Goal: Task Accomplishment & Management: Complete application form

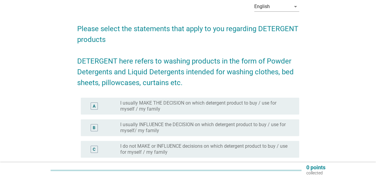
scroll to position [60, 0]
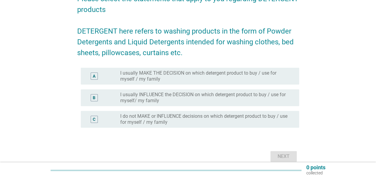
click at [157, 78] on label "I usually MAKE THE DECISION on which detergent product to buy / use for myself …" at bounding box center [204, 76] width 169 height 12
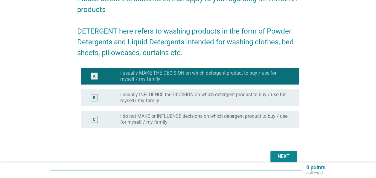
click at [278, 155] on div "Next" at bounding box center [283, 155] width 17 height 7
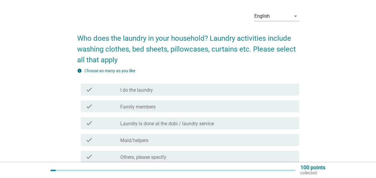
scroll to position [30, 0]
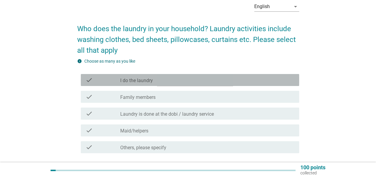
click at [185, 76] on div "check check_box_outline_blank I do the laundry" at bounding box center [190, 80] width 218 height 12
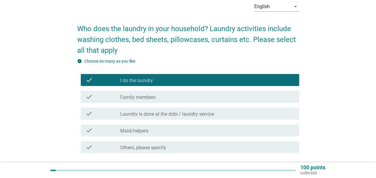
click at [185, 97] on div "check_box_outline_blank Family members" at bounding box center [207, 96] width 174 height 7
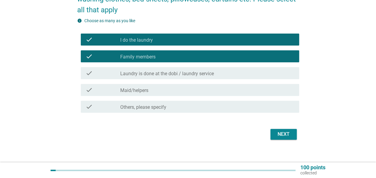
scroll to position [76, 0]
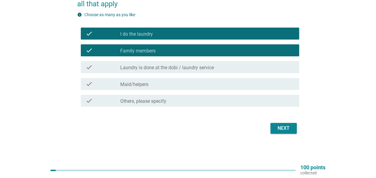
click at [279, 129] on div "Next" at bounding box center [283, 127] width 17 height 7
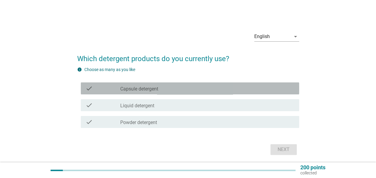
click at [195, 89] on div "check_box_outline_blank Capsule detergent" at bounding box center [207, 88] width 174 height 7
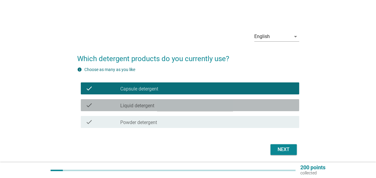
click at [203, 107] on div "check_box_outline_blank Liquid detergent" at bounding box center [207, 104] width 174 height 7
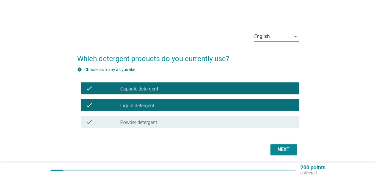
click at [233, 113] on div "check check_box_outline_blank Powder detergent" at bounding box center [188, 121] width 222 height 17
click at [225, 118] on div "check check_box_outline_blank Powder detergent" at bounding box center [190, 122] width 218 height 12
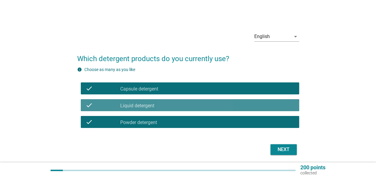
click at [221, 106] on div "check_box_outline_blank Liquid detergent" at bounding box center [207, 104] width 174 height 7
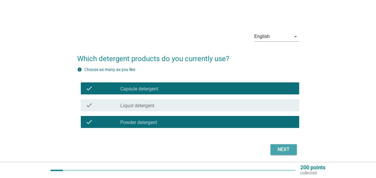
click at [276, 150] on div "Next" at bounding box center [283, 149] width 17 height 7
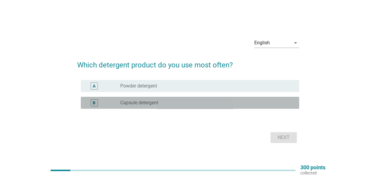
click at [192, 105] on div "radio_button_unchecked Capsule detergent" at bounding box center [204, 103] width 169 height 6
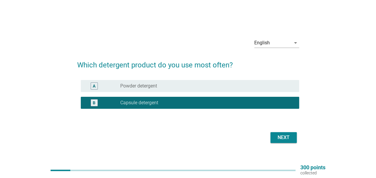
click at [280, 135] on div "Next" at bounding box center [283, 137] width 17 height 7
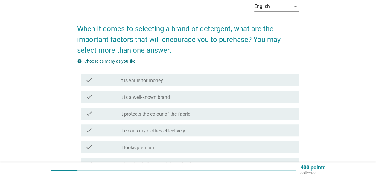
scroll to position [60, 0]
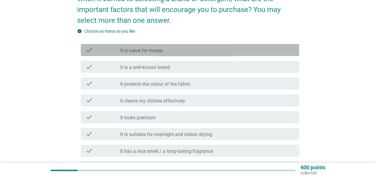
click at [188, 53] on div "check_box_outline_blank It is value for money" at bounding box center [207, 49] width 174 height 7
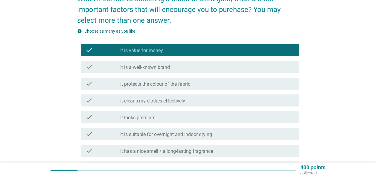
click at [184, 70] on div "check_box_outline_blank It is a well-known brand" at bounding box center [207, 66] width 174 height 7
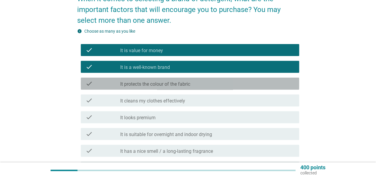
click at [186, 81] on label "It protects the colour of the fabric" at bounding box center [155, 84] width 70 height 6
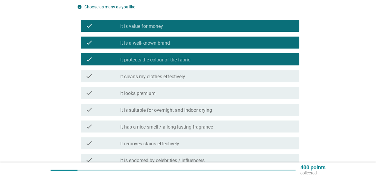
scroll to position [90, 0]
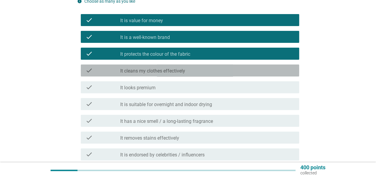
click at [189, 71] on div "check_box_outline_blank It cleans my clothes effectively" at bounding box center [207, 70] width 174 height 7
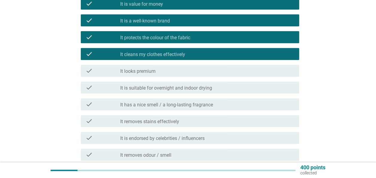
scroll to position [120, 0]
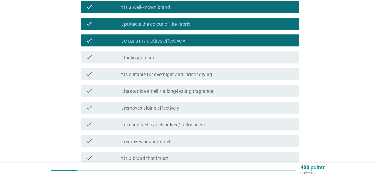
click at [191, 78] on div "check check_box_outline_blank It is suitable for overnight and indoor drying" at bounding box center [190, 74] width 218 height 12
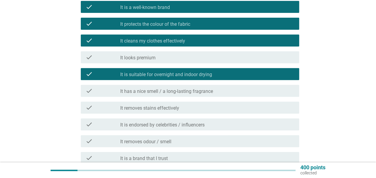
scroll to position [149, 0]
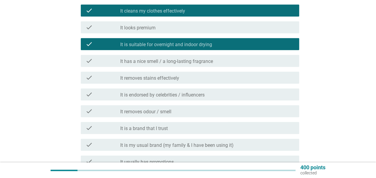
click at [194, 62] on label "It has a nice smell / a long-lasting fragrance" at bounding box center [166, 61] width 93 height 6
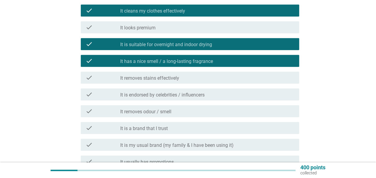
click at [189, 74] on div "check_box_outline_blank It removes stains effectively" at bounding box center [207, 77] width 174 height 7
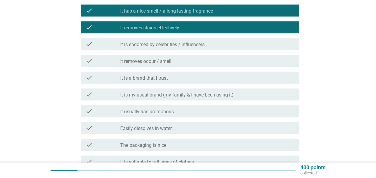
scroll to position [209, 0]
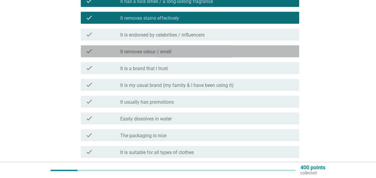
click at [184, 56] on div "check check_box_outline_blank It removes odour / smell" at bounding box center [190, 51] width 218 height 12
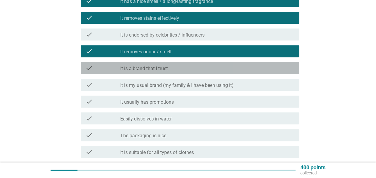
click at [185, 71] on div "check_box_outline_blank It is a brand that I trust" at bounding box center [207, 67] width 174 height 7
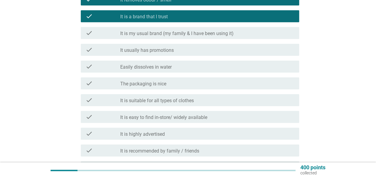
scroll to position [269, 0]
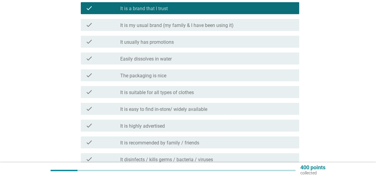
click at [197, 56] on div "check_box_outline_blank Easily dissolves in water" at bounding box center [207, 58] width 174 height 7
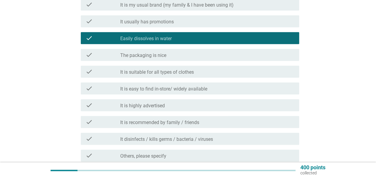
scroll to position [299, 0]
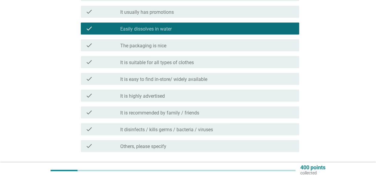
click at [214, 67] on div "check check_box_outline_blank It is suitable for all types of clothes" at bounding box center [190, 62] width 218 height 12
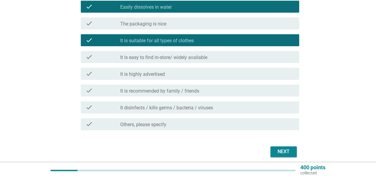
scroll to position [329, 0]
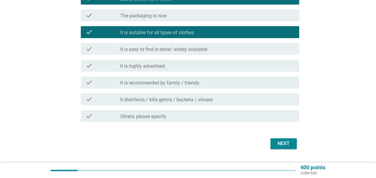
click at [211, 93] on div "check check_box_outline_blank It disinfects / kills germs / bacteria / viruses" at bounding box center [190, 99] width 218 height 12
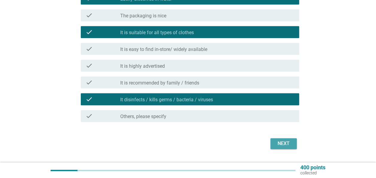
click at [283, 142] on div "Next" at bounding box center [283, 143] width 17 height 7
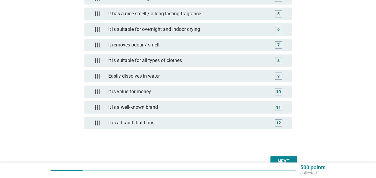
scroll to position [201, 0]
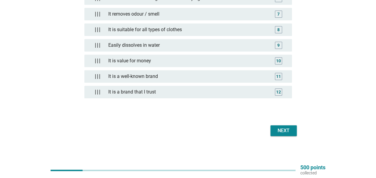
click at [276, 132] on button "Next" at bounding box center [283, 130] width 26 height 11
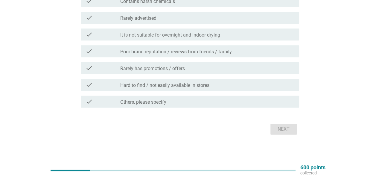
scroll to position [269, 0]
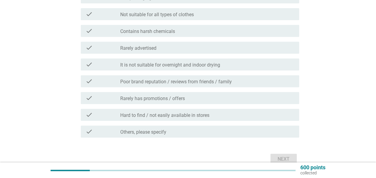
click at [164, 34] on div "check check_box_outline_blank Contains harsh chemicals" at bounding box center [190, 31] width 218 height 12
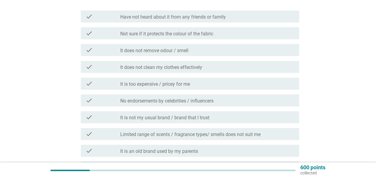
scroll to position [90, 0]
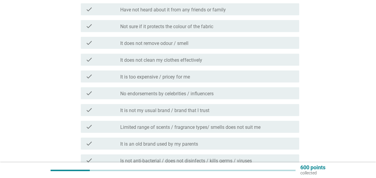
click at [138, 47] on div "check check_box_outline_blank It does not remove odour / smell" at bounding box center [190, 43] width 218 height 12
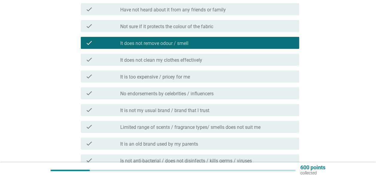
scroll to position [120, 0]
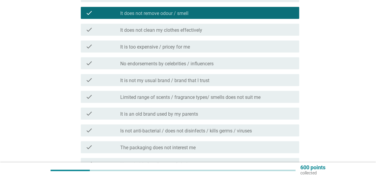
click at [143, 35] on div "check check_box_outline_blank It does not clean my clothes effectively" at bounding box center [190, 30] width 218 height 12
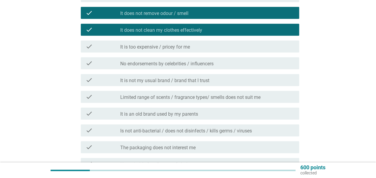
scroll to position [149, 0]
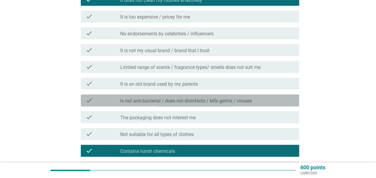
click at [182, 103] on label "Is not anti-bacterial / does not disinfects / kills germs / viruses" at bounding box center [186, 101] width 132 height 6
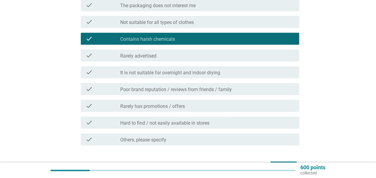
scroll to position [269, 0]
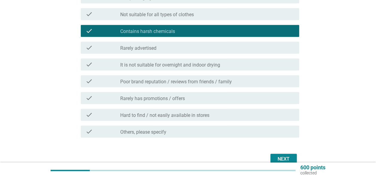
click at [234, 81] on div "check_box_outline_blank Poor brand reputation / reviews from friends / family" at bounding box center [207, 80] width 174 height 7
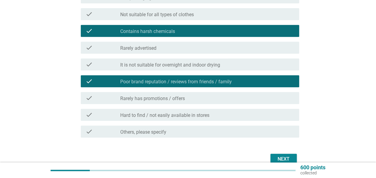
click at [285, 154] on button "Next" at bounding box center [283, 158] width 26 height 11
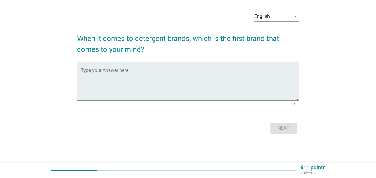
scroll to position [0, 0]
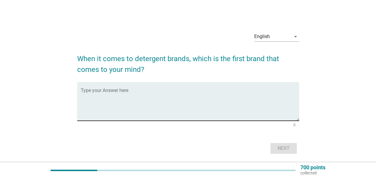
click at [120, 117] on textarea "Type your Answer here" at bounding box center [190, 104] width 218 height 31
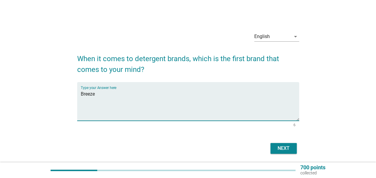
type textarea "Breeze"
click at [280, 146] on div "Next" at bounding box center [283, 147] width 17 height 7
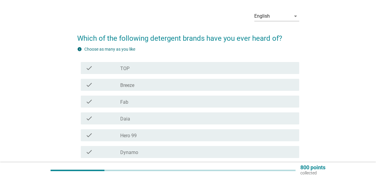
scroll to position [30, 0]
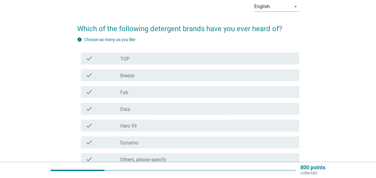
click at [144, 62] on div "check check_box_outline_blank TOP" at bounding box center [190, 58] width 218 height 12
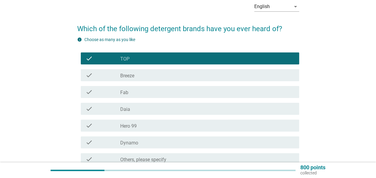
click at [142, 76] on div "check_box_outline_blank Breeze" at bounding box center [207, 74] width 174 height 7
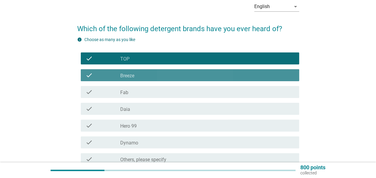
click at [142, 91] on div "check_box_outline_blank Fab" at bounding box center [207, 91] width 174 height 7
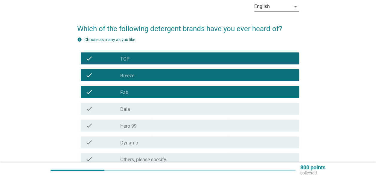
click at [149, 112] on div "check_box_outline_blank Daia" at bounding box center [207, 108] width 174 height 7
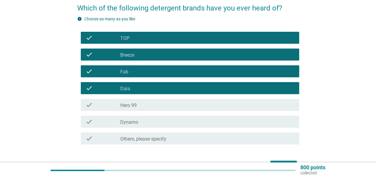
scroll to position [60, 0]
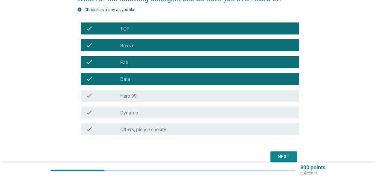
click at [152, 111] on div "check_box_outline_blank Dynamo" at bounding box center [207, 112] width 174 height 7
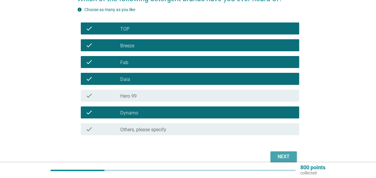
click at [282, 159] on div "Next" at bounding box center [283, 156] width 17 height 7
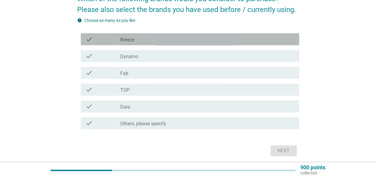
click at [154, 41] on div "check_box_outline_blank Breeze" at bounding box center [207, 39] width 174 height 7
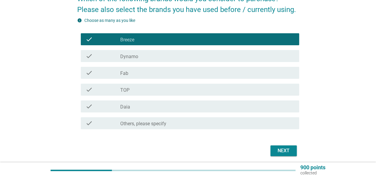
click at [154, 53] on div "check_box_outline_blank Dynamo" at bounding box center [207, 55] width 174 height 7
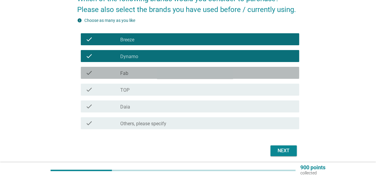
click at [160, 70] on div "check_box_outline_blank Fab" at bounding box center [207, 72] width 174 height 7
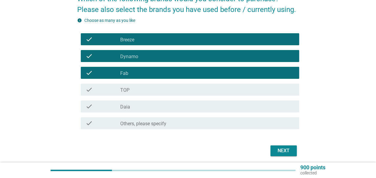
click at [162, 86] on div "check_box_outline_blank TOP" at bounding box center [207, 89] width 174 height 7
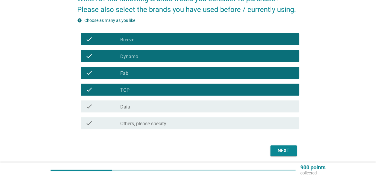
click at [159, 103] on div "check_box_outline_blank Daia" at bounding box center [207, 106] width 174 height 7
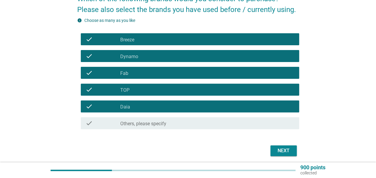
click at [275, 153] on div "Next" at bounding box center [283, 150] width 17 height 7
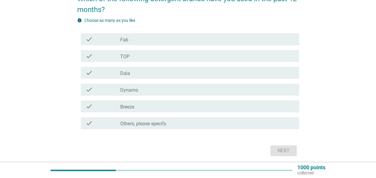
click at [182, 111] on div "check check_box Breeze" at bounding box center [190, 106] width 218 height 12
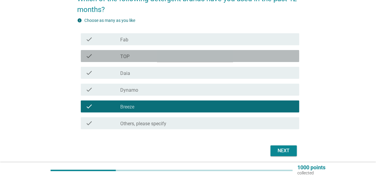
click at [156, 55] on div "check_box TOP" at bounding box center [207, 55] width 174 height 7
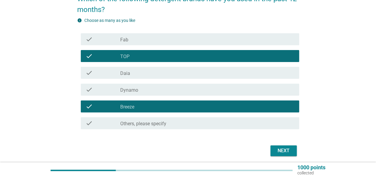
click at [278, 150] on div "Next" at bounding box center [283, 150] width 17 height 7
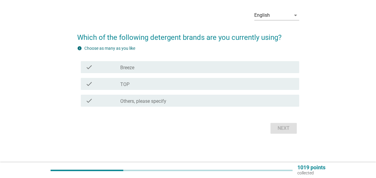
scroll to position [0, 0]
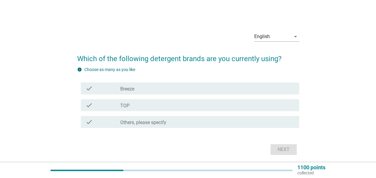
click at [179, 94] on div "check check_box Breeze" at bounding box center [188, 88] width 222 height 17
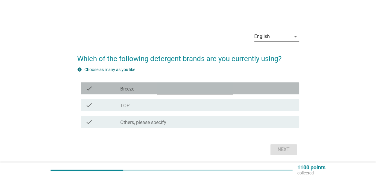
click at [190, 91] on div "check_box Breeze" at bounding box center [207, 88] width 174 height 7
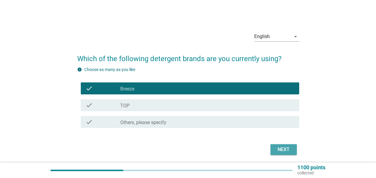
click at [277, 154] on button "Next" at bounding box center [283, 149] width 26 height 11
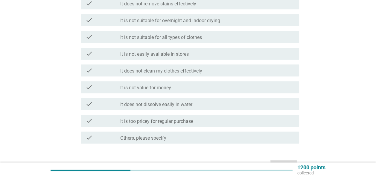
scroll to position [239, 0]
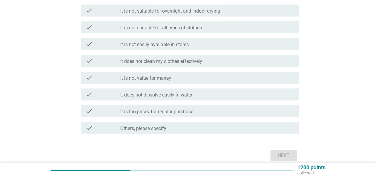
click at [190, 80] on div "check_box_outline_blank It is not value for money" at bounding box center [207, 77] width 174 height 7
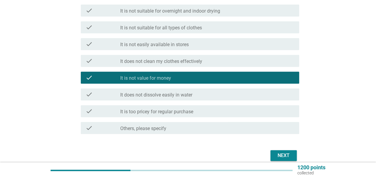
click at [274, 155] on button "Next" at bounding box center [283, 155] width 26 height 11
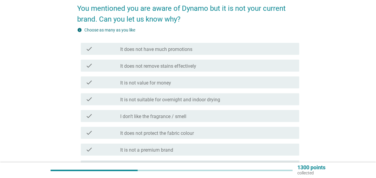
scroll to position [60, 0]
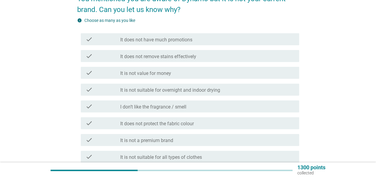
click at [190, 41] on label "It does not have much promotions" at bounding box center [156, 40] width 72 height 6
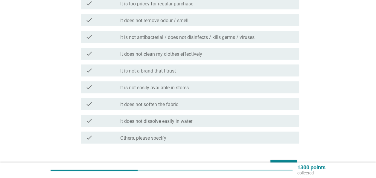
scroll to position [266, 0]
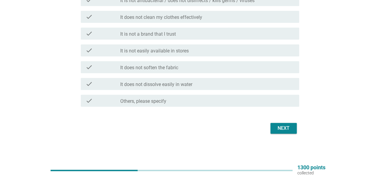
click at [277, 133] on button "Next" at bounding box center [283, 128] width 26 height 11
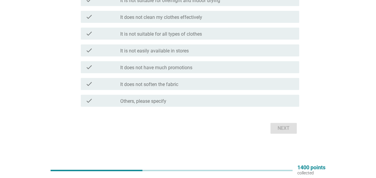
click at [196, 101] on div "check_box Others, please specify" at bounding box center [207, 100] width 174 height 7
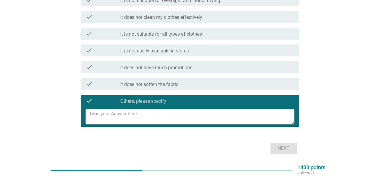
click at [179, 117] on textarea at bounding box center [191, 116] width 205 height 15
type textarea "Prefer other brands"
click at [292, 148] on button "Next" at bounding box center [283, 148] width 26 height 11
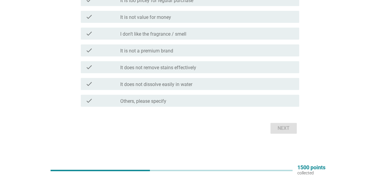
click at [173, 103] on div "check_box Others, please specify" at bounding box center [207, 100] width 174 height 7
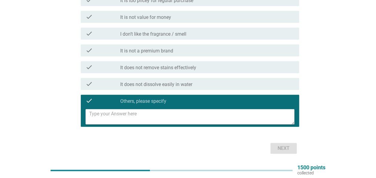
click at [170, 118] on textarea at bounding box center [191, 116] width 205 height 15
type textarea "Prefer other brands"
click at [275, 149] on div "Next" at bounding box center [283, 147] width 17 height 7
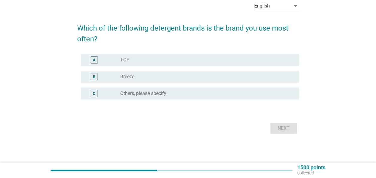
scroll to position [0, 0]
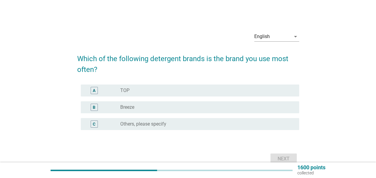
click at [220, 109] on div "radio_button_unchecked Breeze" at bounding box center [204, 107] width 169 height 6
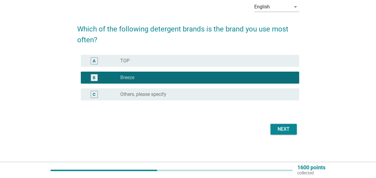
scroll to position [30, 0]
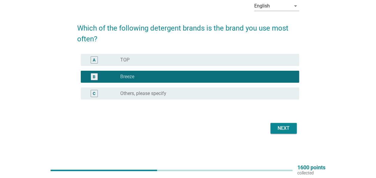
click at [279, 128] on div "Next" at bounding box center [283, 127] width 17 height 7
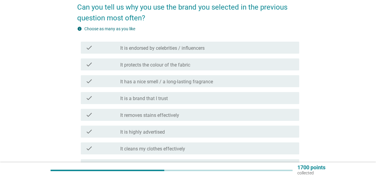
scroll to position [60, 0]
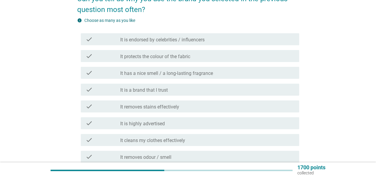
click at [218, 71] on div "check_box_outline_blank It has a nice smell / a long-lasting fragrance" at bounding box center [207, 72] width 174 height 7
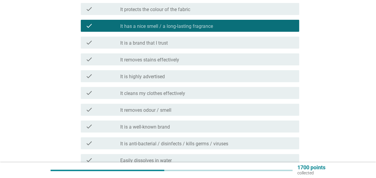
scroll to position [179, 0]
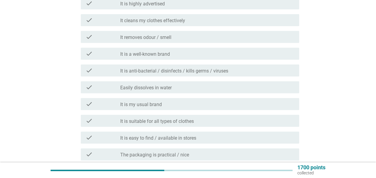
click at [210, 74] on div "check check_box_outline_blank It is anti-bacterial / disinfects / kills germs /…" at bounding box center [190, 70] width 218 height 12
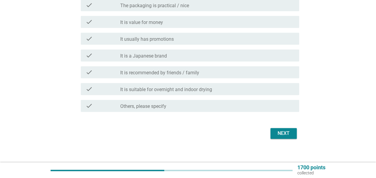
scroll to position [329, 0]
click at [282, 132] on div "Next" at bounding box center [283, 132] width 17 height 7
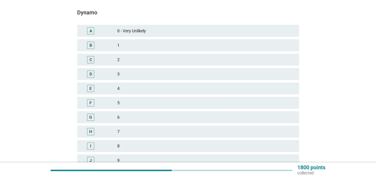
scroll to position [120, 0]
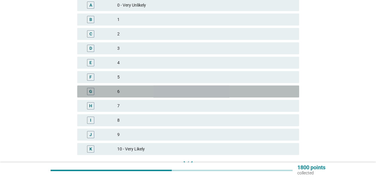
click at [205, 91] on div "6" at bounding box center [205, 91] width 177 height 7
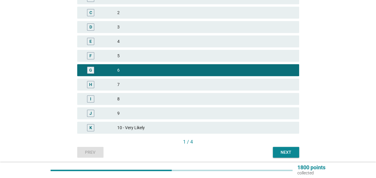
scroll to position [163, 0]
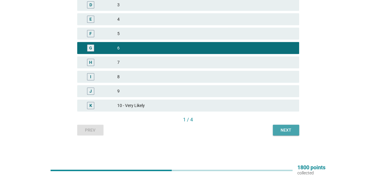
click at [292, 128] on div "Next" at bounding box center [285, 130] width 17 height 6
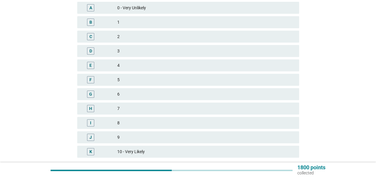
scroll to position [120, 0]
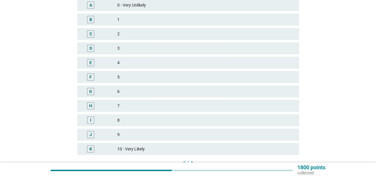
click at [222, 103] on div "7" at bounding box center [205, 105] width 177 height 7
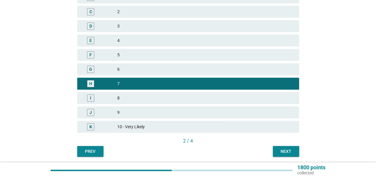
scroll to position [163, 0]
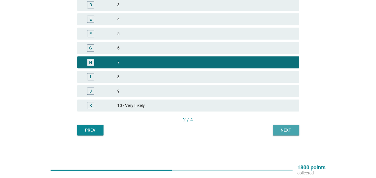
click at [276, 128] on button "Next" at bounding box center [286, 129] width 26 height 11
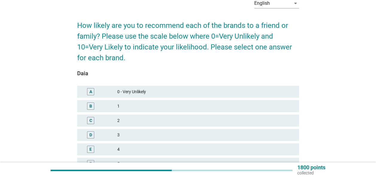
scroll to position [120, 0]
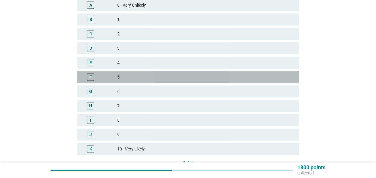
click at [188, 77] on div "5" at bounding box center [205, 76] width 177 height 7
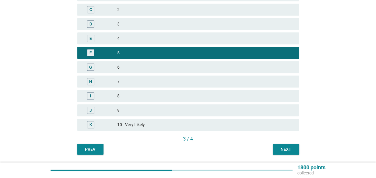
scroll to position [163, 0]
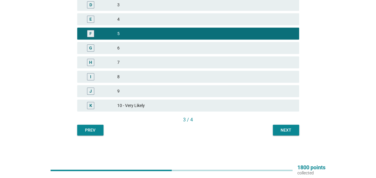
click at [283, 127] on div "Next" at bounding box center [285, 130] width 17 height 6
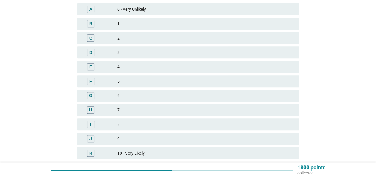
scroll to position [120, 0]
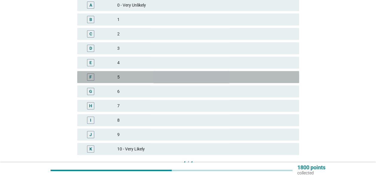
click at [198, 77] on div "5" at bounding box center [205, 76] width 177 height 7
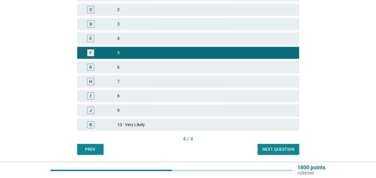
scroll to position [163, 0]
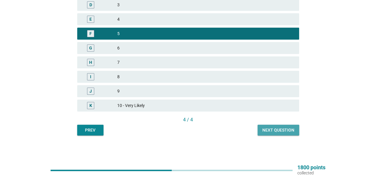
click at [283, 132] on div "Next question" at bounding box center [278, 130] width 32 height 6
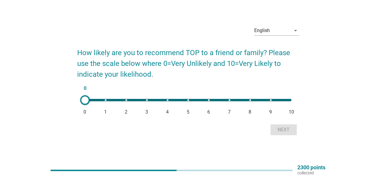
scroll to position [16, 0]
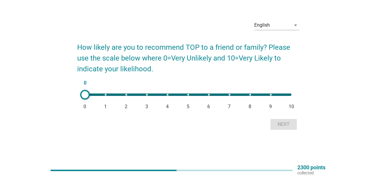
click at [188, 95] on div "0 0 1 2 3 4 5 6 7 8 9 10" at bounding box center [188, 94] width 206 height 2
type input "5"
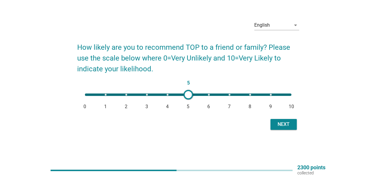
click at [275, 126] on div "Next" at bounding box center [283, 123] width 17 height 7
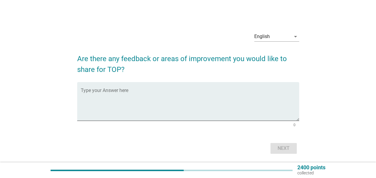
click at [227, 100] on textarea "Type your Answer here" at bounding box center [190, 104] width 218 height 31
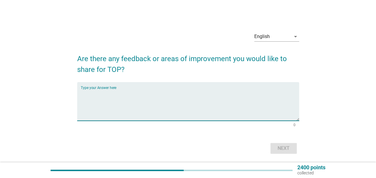
click at [224, 96] on textarea "Type your Answer here" at bounding box center [190, 104] width 218 height 31
type textarea "capsule type?"
click at [288, 147] on div "Next" at bounding box center [283, 147] width 17 height 7
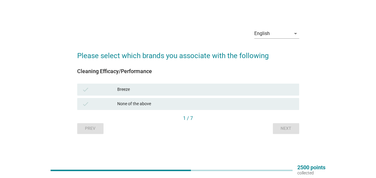
scroll to position [16, 0]
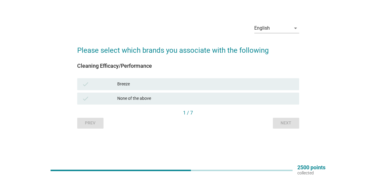
click at [161, 87] on div "Breeze" at bounding box center [205, 83] width 177 height 7
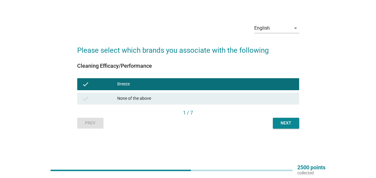
click at [277, 124] on div "Next" at bounding box center [285, 123] width 17 height 6
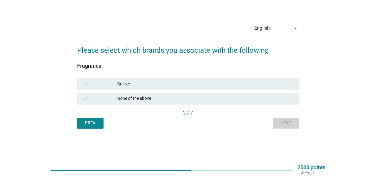
scroll to position [0, 0]
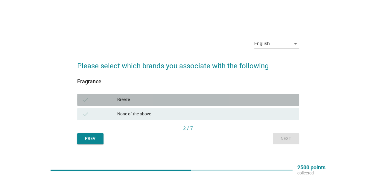
click at [252, 95] on div "check Breeze" at bounding box center [188, 100] width 222 height 12
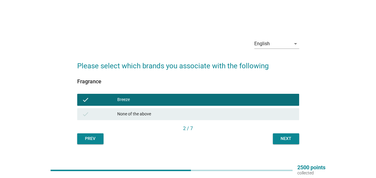
click at [289, 142] on button "Next" at bounding box center [286, 138] width 26 height 11
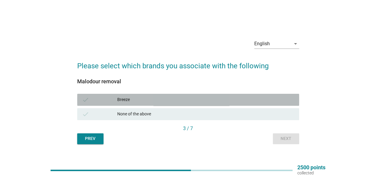
click at [233, 94] on div "check Breeze" at bounding box center [188, 100] width 222 height 12
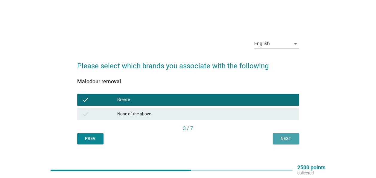
click at [289, 138] on div "Next" at bounding box center [285, 138] width 17 height 6
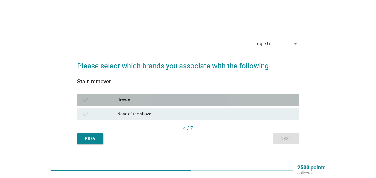
drag, startPoint x: 225, startPoint y: 93, endPoint x: 242, endPoint y: 110, distance: 23.7
click at [225, 94] on div "check Breeze" at bounding box center [188, 100] width 222 height 12
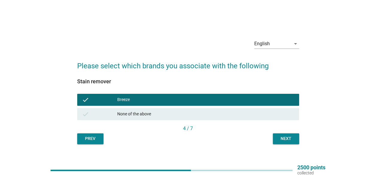
click at [286, 139] on div "Next" at bounding box center [285, 138] width 17 height 6
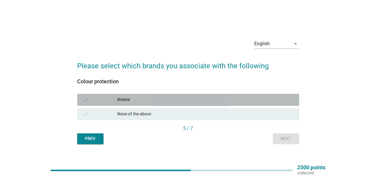
click at [246, 102] on div "Breeze" at bounding box center [205, 99] width 177 height 7
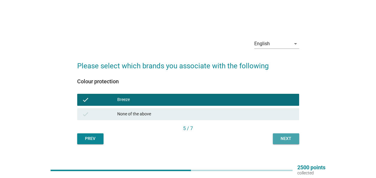
click at [280, 139] on div "Next" at bounding box center [285, 138] width 17 height 6
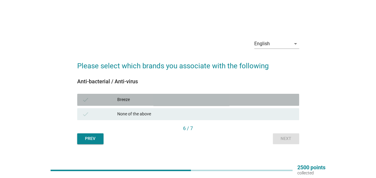
click at [246, 101] on div "Breeze" at bounding box center [205, 99] width 177 height 7
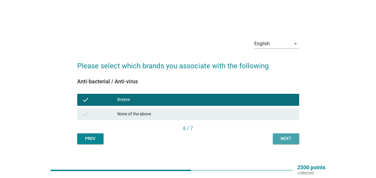
click at [282, 139] on div "Next" at bounding box center [285, 138] width 17 height 6
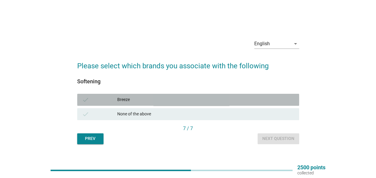
click at [243, 96] on div "Breeze" at bounding box center [205, 99] width 177 height 7
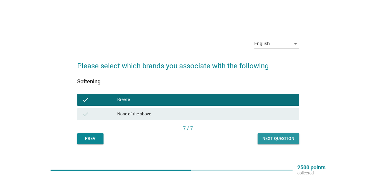
drag, startPoint x: 276, startPoint y: 134, endPoint x: 279, endPoint y: 140, distance: 7.1
click at [277, 138] on button "Next question" at bounding box center [278, 138] width 42 height 11
click at [279, 140] on div "Prev Next question" at bounding box center [188, 138] width 222 height 11
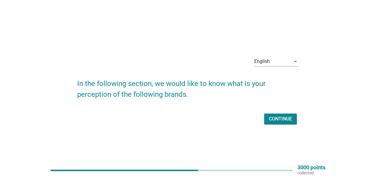
click at [276, 124] on div "Continue" at bounding box center [188, 119] width 222 height 14
click at [275, 121] on div "Continue" at bounding box center [280, 118] width 23 height 7
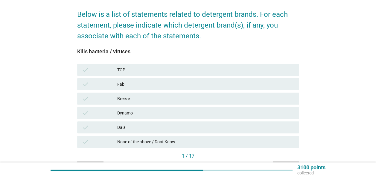
scroll to position [60, 0]
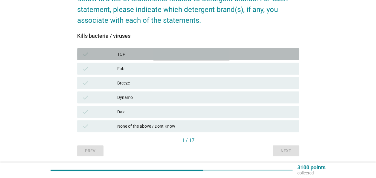
click at [202, 52] on div "TOP" at bounding box center [205, 54] width 177 height 7
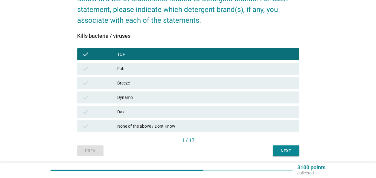
click at [201, 68] on div "Fab" at bounding box center [205, 68] width 177 height 7
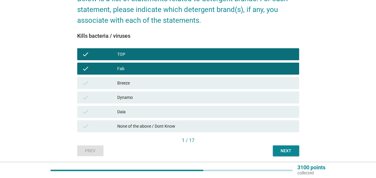
click at [203, 86] on div "Breeze" at bounding box center [205, 82] width 177 height 7
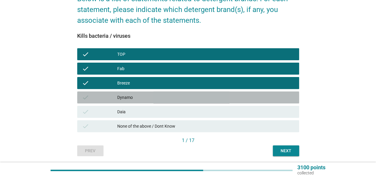
click at [206, 97] on div "Dynamo" at bounding box center [205, 97] width 177 height 7
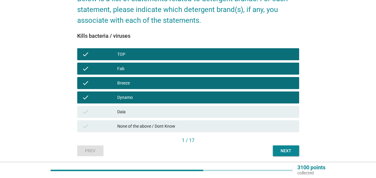
click at [209, 112] on div "Daia" at bounding box center [205, 111] width 177 height 7
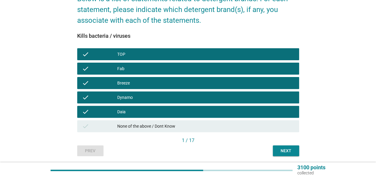
click at [282, 152] on div "Next" at bounding box center [285, 150] width 17 height 6
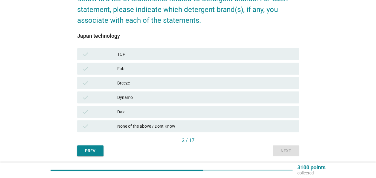
click at [143, 129] on div "None of the above / Dont Know" at bounding box center [205, 125] width 177 height 7
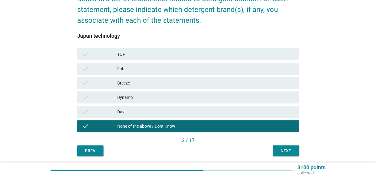
click at [288, 151] on div "Next" at bounding box center [285, 150] width 17 height 6
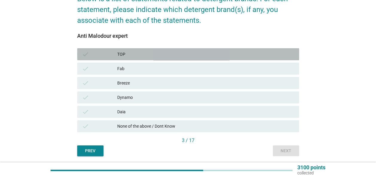
click at [193, 54] on div "TOP" at bounding box center [205, 54] width 177 height 7
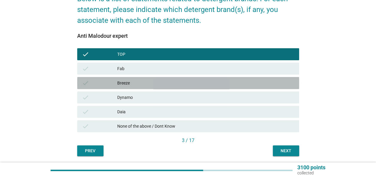
click at [184, 83] on div "Breeze" at bounding box center [205, 82] width 177 height 7
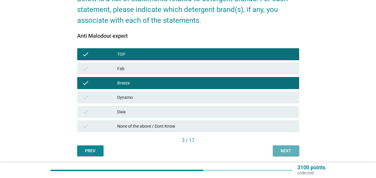
click at [295, 152] on button "Next" at bounding box center [286, 150] width 26 height 11
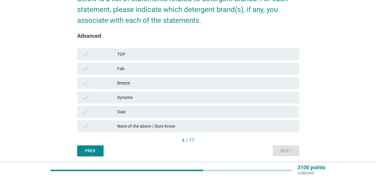
click at [181, 51] on div "TOP" at bounding box center [205, 54] width 177 height 7
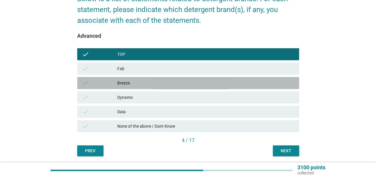
click at [184, 85] on div "Breeze" at bounding box center [205, 82] width 177 height 7
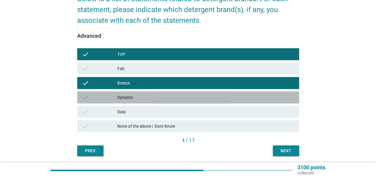
drag, startPoint x: 210, startPoint y: 96, endPoint x: 212, endPoint y: 99, distance: 3.4
click at [210, 97] on div "Dynamo" at bounding box center [205, 97] width 177 height 7
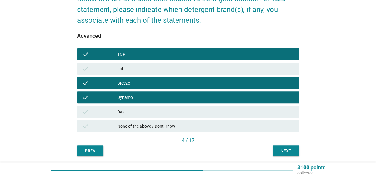
click at [282, 147] on div "Next" at bounding box center [285, 150] width 17 height 6
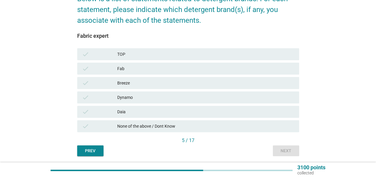
click at [200, 54] on div "TOP" at bounding box center [205, 54] width 177 height 7
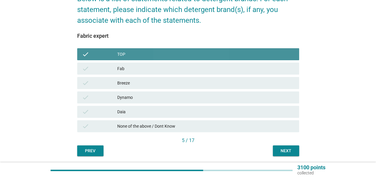
click at [199, 66] on div "Fab" at bounding box center [205, 68] width 177 height 7
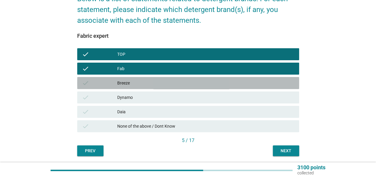
drag, startPoint x: 198, startPoint y: 82, endPoint x: 193, endPoint y: 102, distance: 21.3
click at [198, 82] on div "Breeze" at bounding box center [205, 82] width 177 height 7
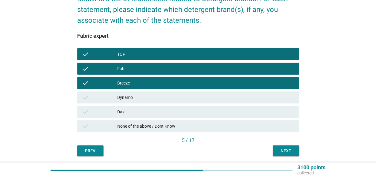
click at [196, 91] on div "check Dynamo" at bounding box center [188, 97] width 222 height 12
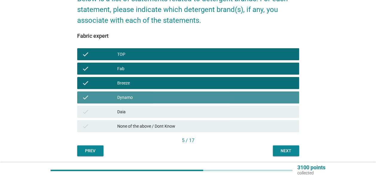
click at [199, 111] on div "Daia" at bounding box center [205, 111] width 177 height 7
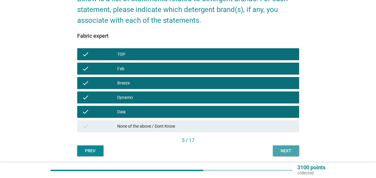
click at [279, 151] on div "Next" at bounding box center [285, 150] width 17 height 6
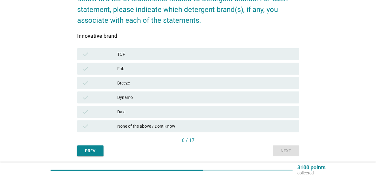
click at [217, 58] on div "check TOP" at bounding box center [188, 54] width 222 height 12
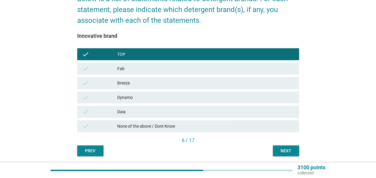
click at [214, 88] on div "check Breeze" at bounding box center [188, 83] width 222 height 12
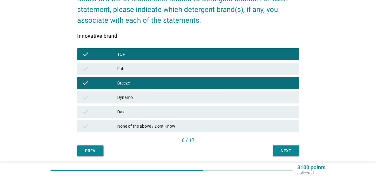
click at [239, 100] on div "Dynamo" at bounding box center [205, 97] width 177 height 7
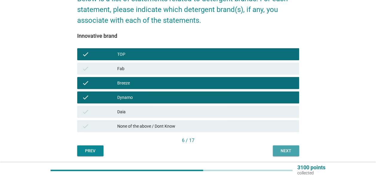
click at [283, 155] on button "Next" at bounding box center [286, 150] width 26 height 11
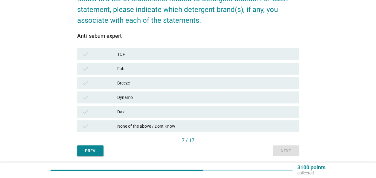
click at [192, 130] on div "check None of the above / Dont Know" at bounding box center [188, 126] width 222 height 12
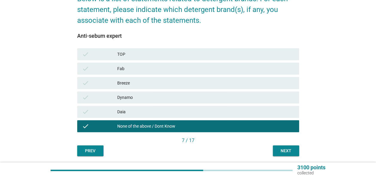
click at [281, 154] on button "Next" at bounding box center [286, 150] width 26 height 11
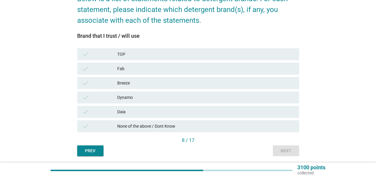
click at [212, 56] on div "TOP" at bounding box center [205, 54] width 177 height 7
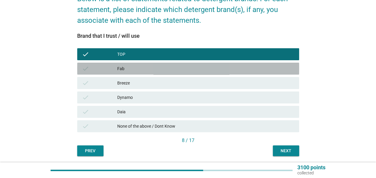
click at [209, 68] on div "Fab" at bounding box center [205, 68] width 177 height 7
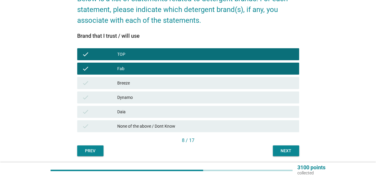
click at [208, 83] on div "Breeze" at bounding box center [205, 82] width 177 height 7
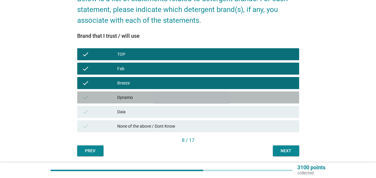
click at [208, 102] on div "check Dynamo" at bounding box center [188, 97] width 222 height 12
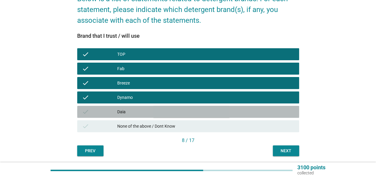
click at [207, 114] on div "Daia" at bounding box center [205, 111] width 177 height 7
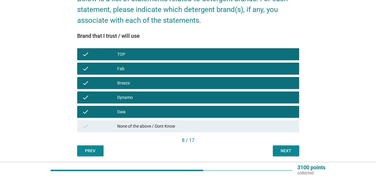
click at [298, 155] on button "Next" at bounding box center [286, 150] width 26 height 11
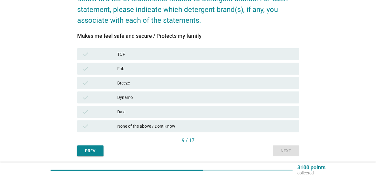
click at [188, 84] on div "Breeze" at bounding box center [205, 82] width 177 height 7
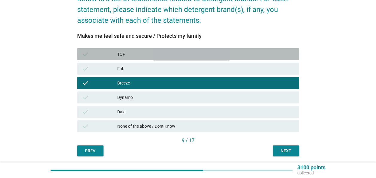
click at [180, 53] on div "TOP" at bounding box center [205, 54] width 177 height 7
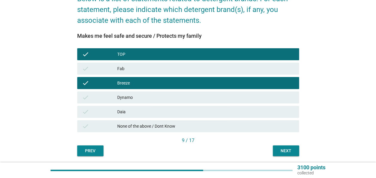
click at [178, 73] on div "check Fab" at bounding box center [188, 68] width 222 height 12
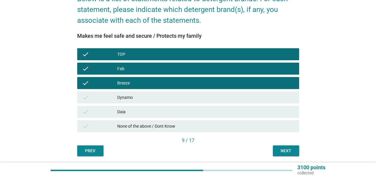
click at [180, 90] on div "check Dynamo" at bounding box center [188, 97] width 224 height 14
click at [181, 104] on div "check Daia" at bounding box center [188, 111] width 224 height 14
click at [180, 115] on div "Daia" at bounding box center [205, 111] width 177 height 7
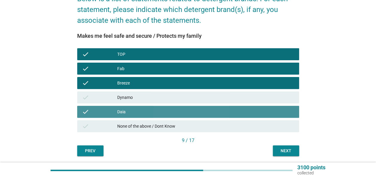
click at [181, 101] on div "check Dynamo" at bounding box center [188, 97] width 222 height 12
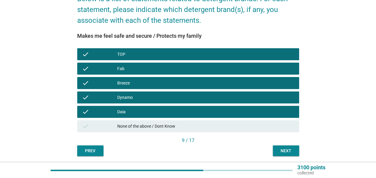
click at [283, 151] on div "Next" at bounding box center [285, 150] width 17 height 6
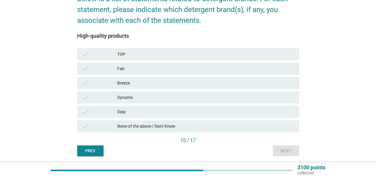
click at [205, 57] on div "TOP" at bounding box center [205, 54] width 177 height 7
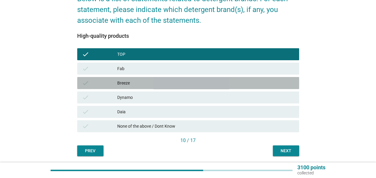
click at [197, 86] on div "check Breeze" at bounding box center [188, 83] width 222 height 12
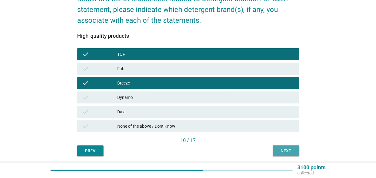
click at [285, 153] on div "Next" at bounding box center [285, 150] width 17 height 6
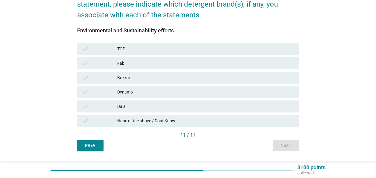
scroll to position [80, 0]
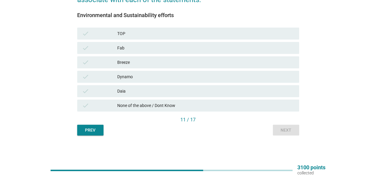
click at [194, 109] on div "check None of the above / Dont Know" at bounding box center [188, 105] width 222 height 12
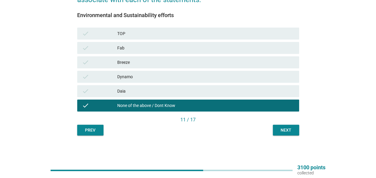
click at [277, 131] on div "Next" at bounding box center [285, 130] width 17 height 6
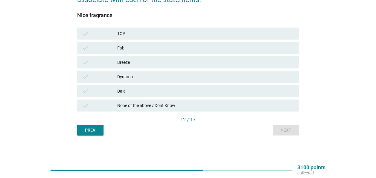
click at [202, 64] on div "Breeze" at bounding box center [205, 62] width 177 height 7
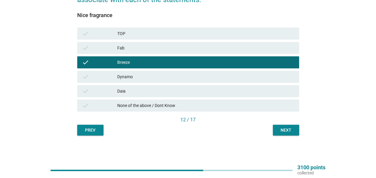
click at [285, 130] on div "Next" at bounding box center [285, 130] width 17 height 6
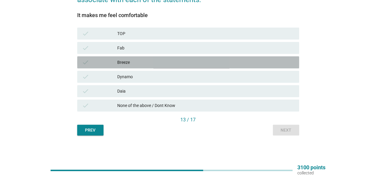
click at [205, 65] on div "Breeze" at bounding box center [205, 62] width 177 height 7
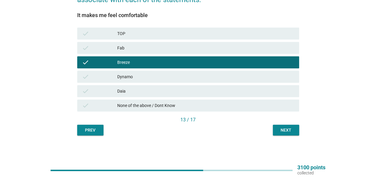
click at [282, 134] on button "Next" at bounding box center [286, 129] width 26 height 11
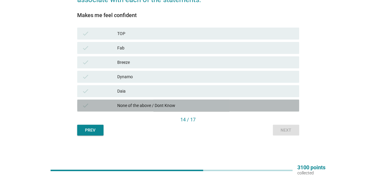
click at [186, 105] on div "None of the above / Dont Know" at bounding box center [205, 105] width 177 height 7
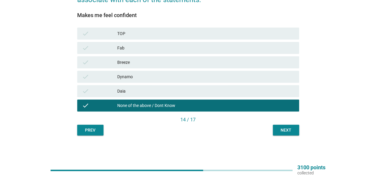
click at [290, 129] on div "Next" at bounding box center [285, 130] width 17 height 6
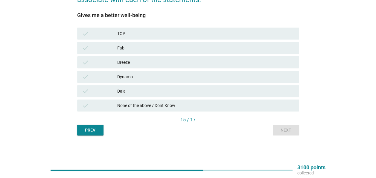
click at [182, 33] on div "TOP" at bounding box center [205, 33] width 177 height 7
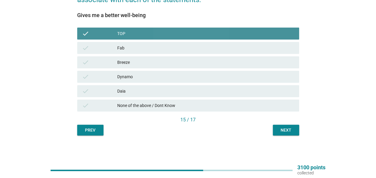
drag, startPoint x: 184, startPoint y: 49, endPoint x: 184, endPoint y: 53, distance: 3.6
click at [184, 49] on div "Fab" at bounding box center [205, 47] width 177 height 7
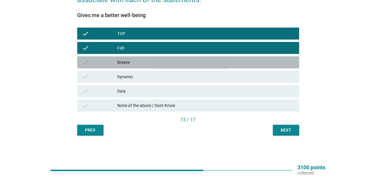
drag, startPoint x: 186, startPoint y: 63, endPoint x: 184, endPoint y: 77, distance: 13.9
click at [186, 63] on div "Breeze" at bounding box center [205, 62] width 177 height 7
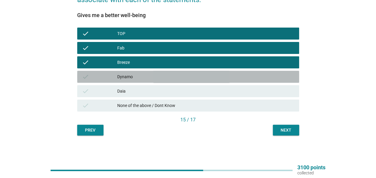
click at [184, 77] on div "Dynamo" at bounding box center [205, 76] width 177 height 7
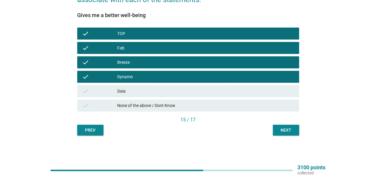
click at [184, 90] on div "Daia" at bounding box center [205, 90] width 177 height 7
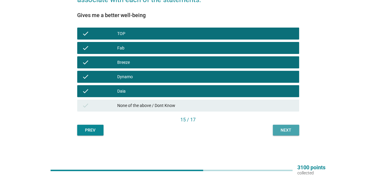
click at [287, 133] on button "Next" at bounding box center [286, 129] width 26 height 11
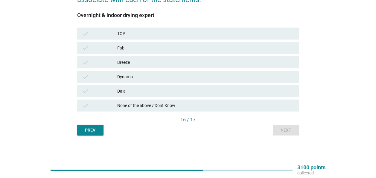
click at [178, 112] on div "check None of the above / Dont Know" at bounding box center [188, 105] width 224 height 14
click at [202, 109] on div "check None of the above / Dont Know" at bounding box center [188, 105] width 222 height 12
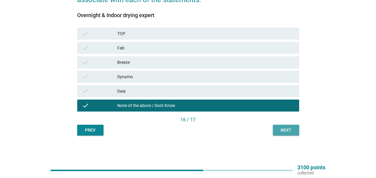
click at [284, 130] on div "Next" at bounding box center [285, 130] width 17 height 6
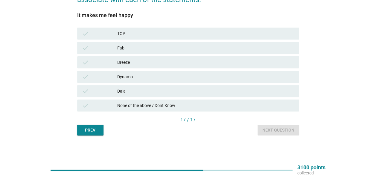
click at [186, 103] on div "None of the above / Dont Know" at bounding box center [205, 105] width 177 height 7
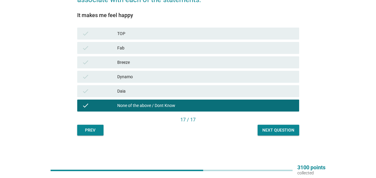
click at [278, 135] on button "Next question" at bounding box center [278, 129] width 42 height 11
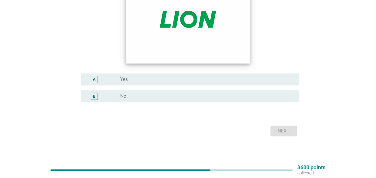
scroll to position [96, 0]
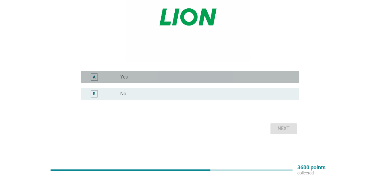
click at [154, 79] on div "radio_button_unchecked Yes" at bounding box center [204, 77] width 169 height 6
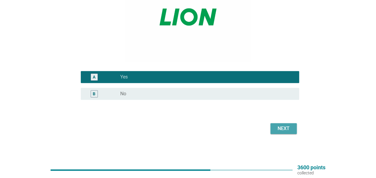
click at [287, 128] on div "Next" at bounding box center [283, 128] width 17 height 7
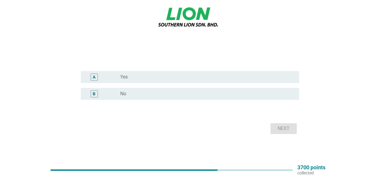
click at [187, 101] on div "B radio_button_unchecked No" at bounding box center [188, 93] width 222 height 17
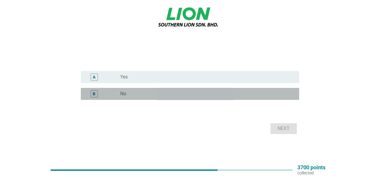
click at [189, 92] on div "radio_button_unchecked No" at bounding box center [204, 94] width 169 height 6
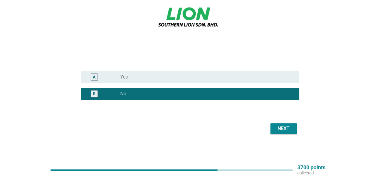
click at [280, 129] on div "Next" at bounding box center [283, 128] width 17 height 7
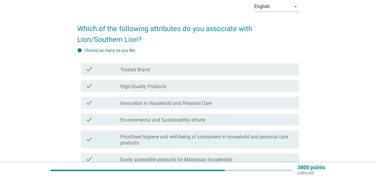
scroll to position [60, 0]
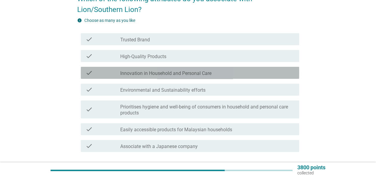
drag, startPoint x: 184, startPoint y: 71, endPoint x: 183, endPoint y: 60, distance: 11.4
click at [185, 71] on label "Innovation in Household and Personal Care" at bounding box center [165, 73] width 91 height 6
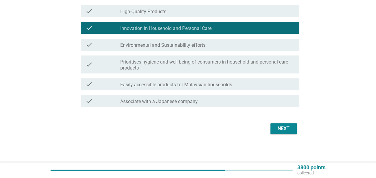
scroll to position [105, 0]
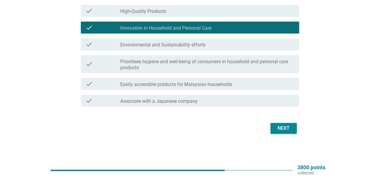
click at [281, 132] on button "Next" at bounding box center [283, 128] width 26 height 11
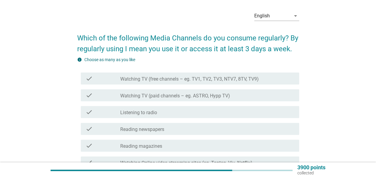
scroll to position [30, 0]
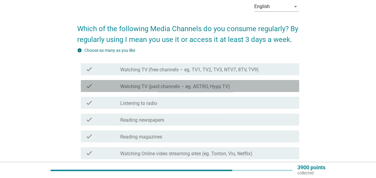
click at [231, 86] on div "check_box_outline_blank Watching TV (paid channels – eg. ASTRO, Hypp TV)" at bounding box center [207, 85] width 174 height 7
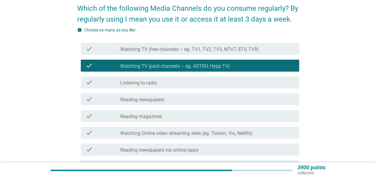
scroll to position [60, 0]
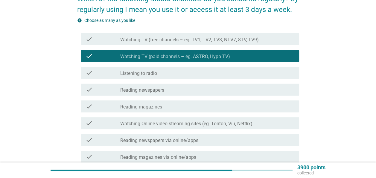
click at [223, 77] on div "check check_box_outline_blank Listening to radio" at bounding box center [190, 73] width 218 height 12
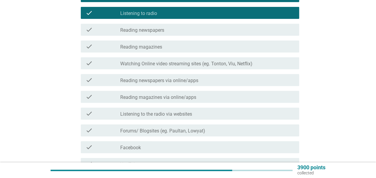
scroll to position [149, 0]
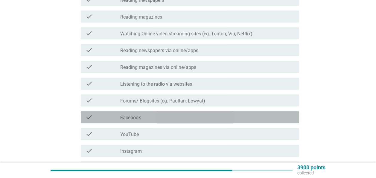
click at [214, 113] on div "check check_box_outline_blank Facebook" at bounding box center [190, 117] width 218 height 12
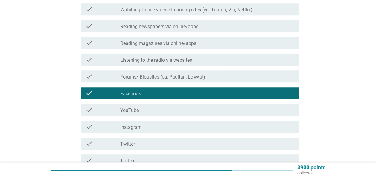
scroll to position [179, 0]
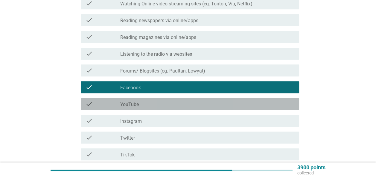
click at [207, 100] on div "check check_box_outline_blank YouTube" at bounding box center [190, 104] width 218 height 12
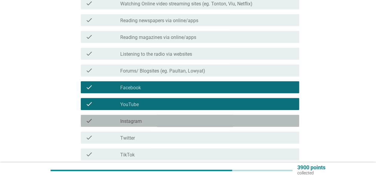
click at [205, 116] on div "check check_box_outline_blank Instagram" at bounding box center [190, 121] width 218 height 12
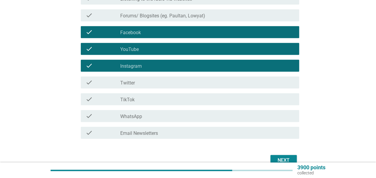
scroll to position [239, 0]
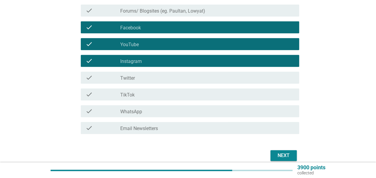
click at [200, 110] on div "check_box_outline_blank WhatsApp" at bounding box center [207, 110] width 174 height 7
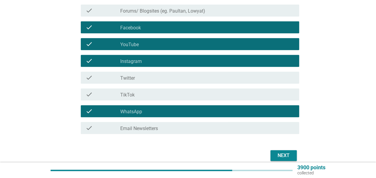
click at [282, 155] on div "Next" at bounding box center [283, 155] width 17 height 7
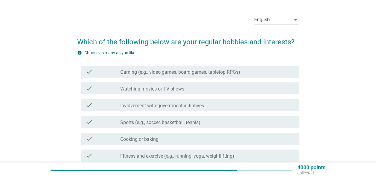
scroll to position [30, 0]
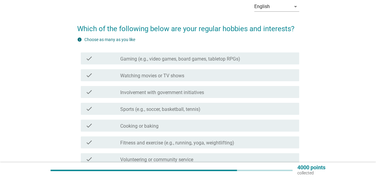
click at [210, 59] on label "Gaming (e.g., video games, board games, tabletop RPGs)" at bounding box center [180, 59] width 120 height 6
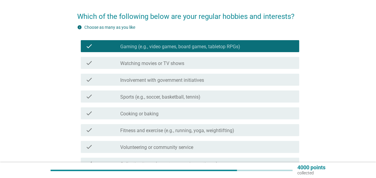
scroll to position [60, 0]
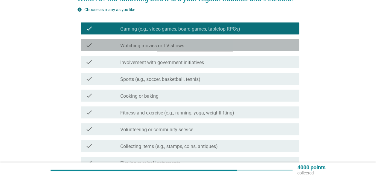
click at [202, 51] on div "check check_box_outline_blank Watching movies or TV shows" at bounding box center [190, 45] width 218 height 12
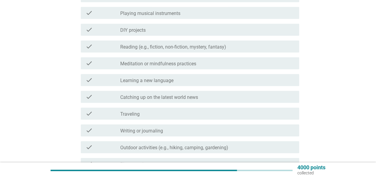
scroll to position [239, 0]
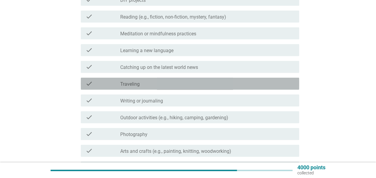
click at [211, 84] on div "check_box_outline_blank Traveling" at bounding box center [207, 83] width 174 height 7
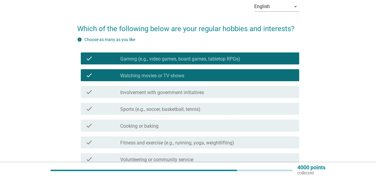
scroll to position [60, 0]
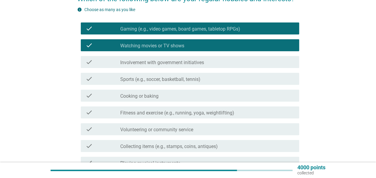
click at [208, 78] on div "check_box_outline_blank Sports (e.g., soccer, basketball, tennis)" at bounding box center [207, 78] width 174 height 7
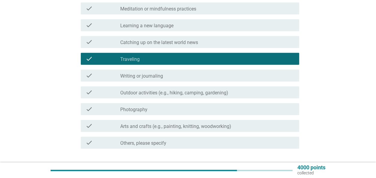
scroll to position [299, 0]
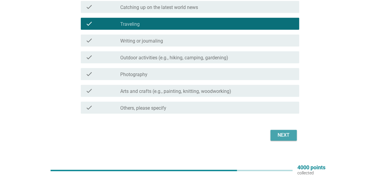
click at [292, 137] on button "Next" at bounding box center [283, 134] width 26 height 11
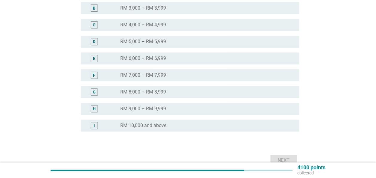
scroll to position [142, 0]
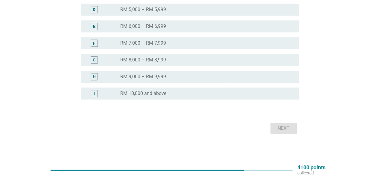
click at [206, 97] on div "radio_button_unchecked RM 10,000 and above" at bounding box center [207, 93] width 174 height 7
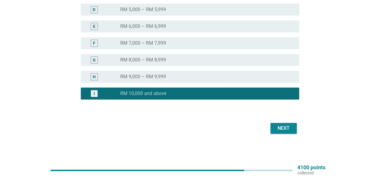
click at [279, 129] on div "Next" at bounding box center [283, 127] width 17 height 7
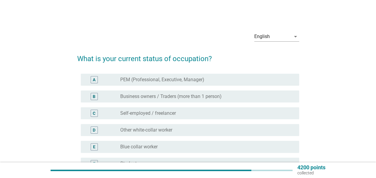
scroll to position [30, 0]
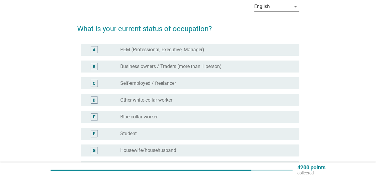
click at [204, 50] on label "PEM (Professional, Executive, Manager)" at bounding box center [162, 50] width 84 height 6
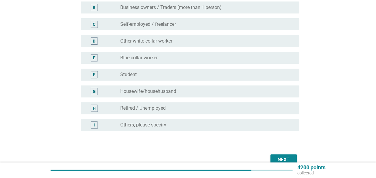
scroll to position [90, 0]
click at [286, 156] on div "Next" at bounding box center [283, 158] width 17 height 7
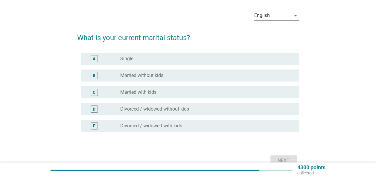
scroll to position [30, 0]
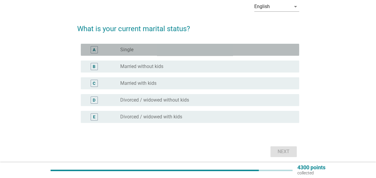
click at [194, 50] on div "radio_button_unchecked Single" at bounding box center [204, 50] width 169 height 6
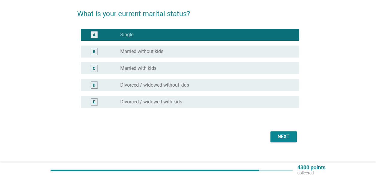
scroll to position [53, 0]
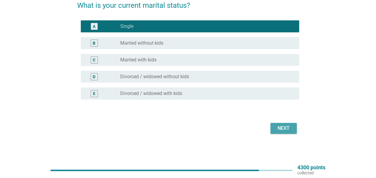
click at [281, 129] on div "Next" at bounding box center [283, 127] width 17 height 7
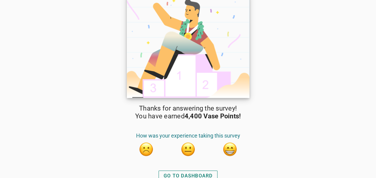
scroll to position [12, 0]
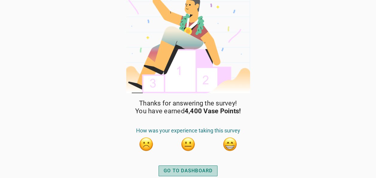
click at [186, 170] on div "GO TO DASHBOARD" at bounding box center [188, 170] width 49 height 7
